Goal: Task Accomplishment & Management: Manage account settings

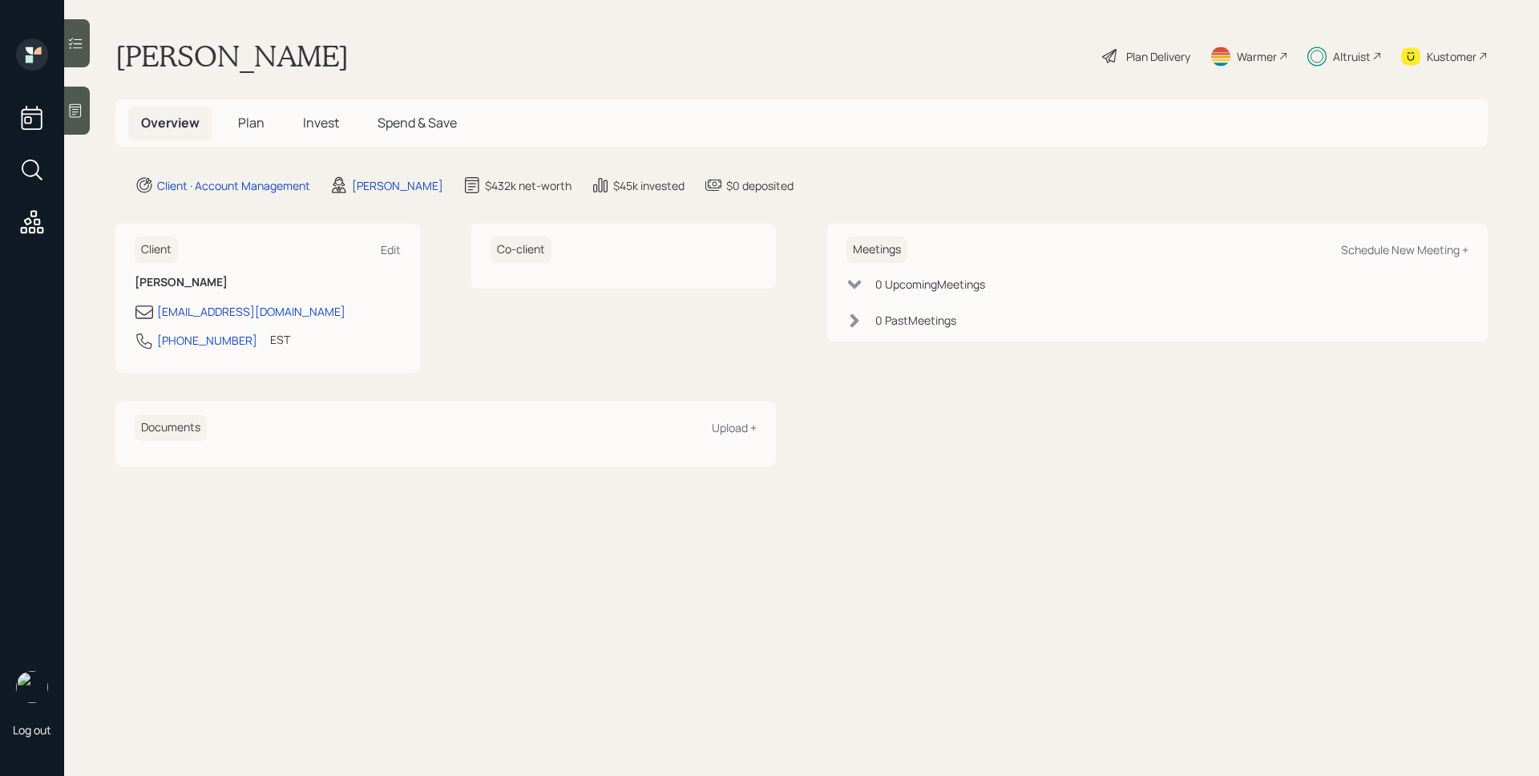
click at [1345, 48] on div "Altruist" at bounding box center [1352, 56] width 38 height 17
click at [257, 121] on span "Plan" at bounding box center [251, 123] width 26 height 18
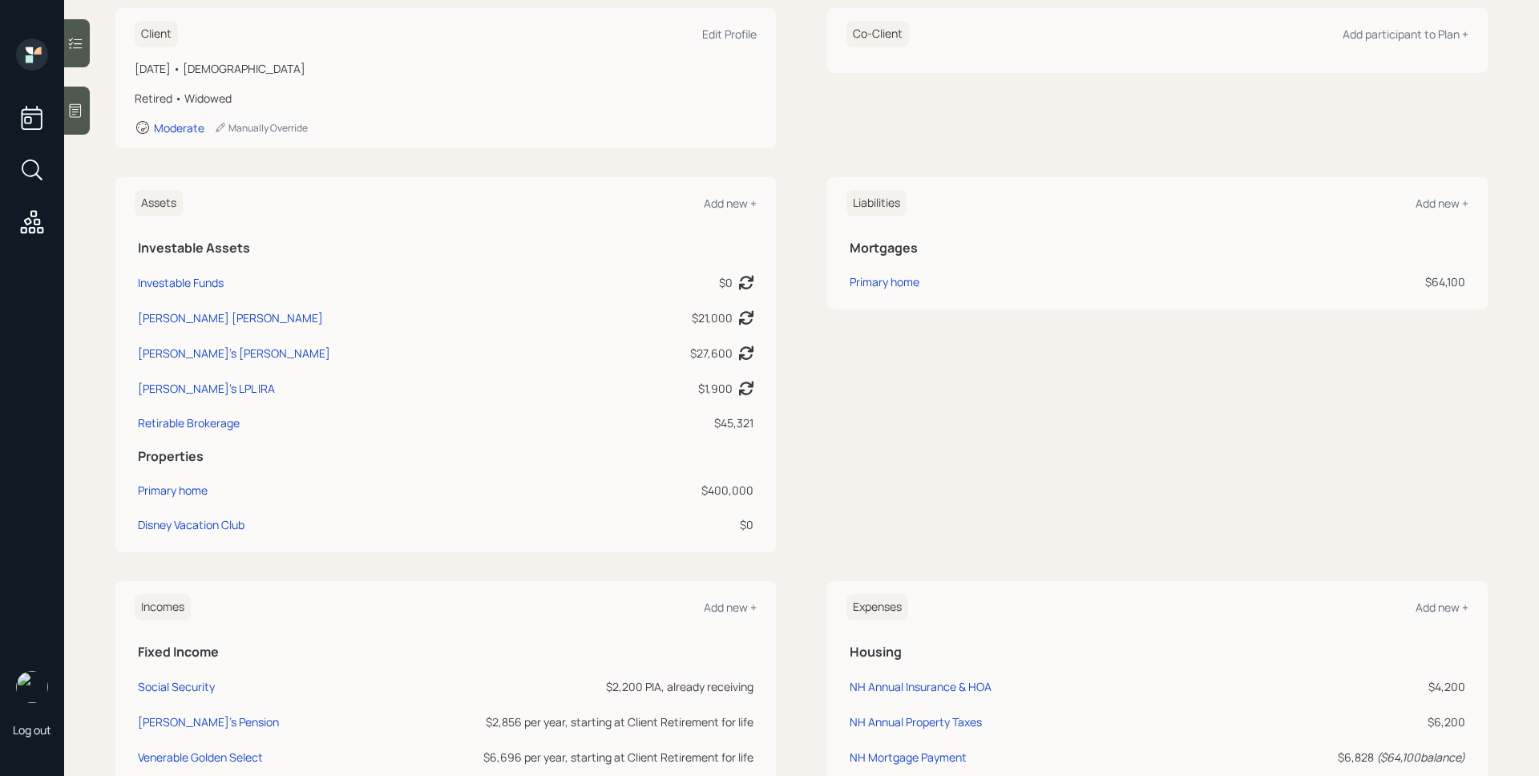
scroll to position [237, 0]
click at [766, 560] on div "Client Edit Profile November 11, 1942 • 82 years old Retired • Widowed Moderate…" at bounding box center [801, 504] width 1373 height 996
